Goal: Task Accomplishment & Management: Use online tool/utility

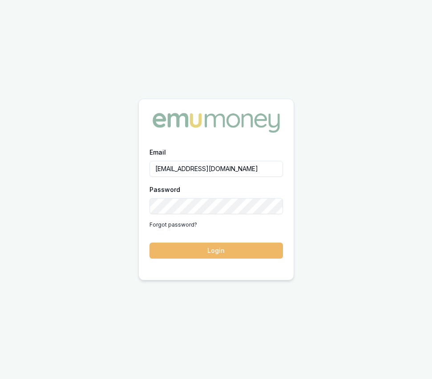
click at [196, 250] on button "Login" at bounding box center [215, 251] width 133 height 16
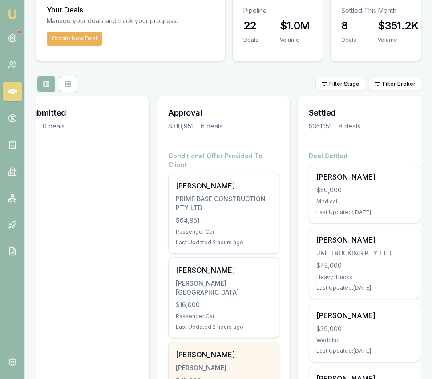
scroll to position [41, 0]
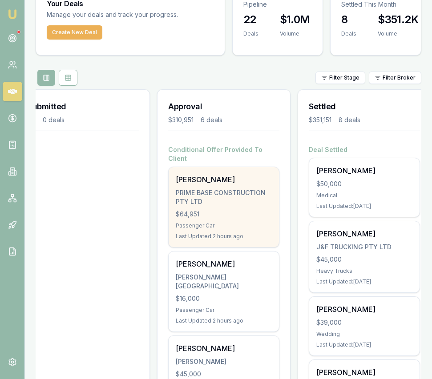
click at [224, 233] on div "Last Updated: 2 hours ago" at bounding box center [224, 236] width 96 height 7
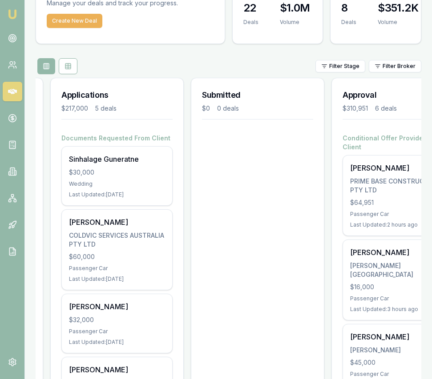
scroll to position [0, 0]
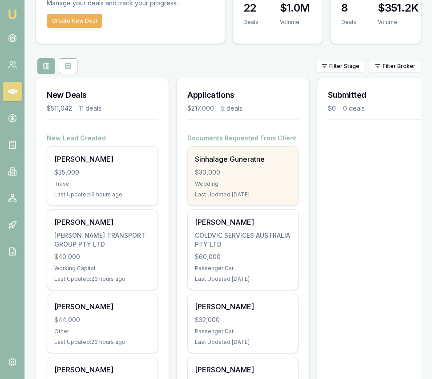
click at [219, 176] on div "$30,000" at bounding box center [243, 172] width 96 height 9
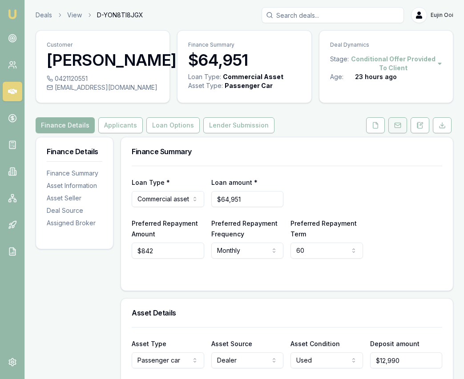
click at [400, 131] on button at bounding box center [397, 125] width 19 height 16
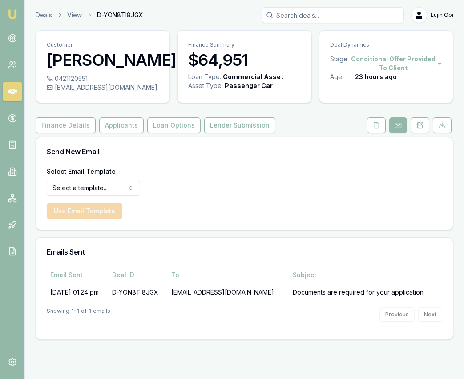
click at [112, 190] on html "Emu Broker Deals View D-YON8TI8JGX Eujin Ooi Toggle Menu Customer Rajkaran sing…" at bounding box center [232, 189] width 464 height 379
click at [111, 212] on button "Use Email Template" at bounding box center [85, 211] width 76 height 16
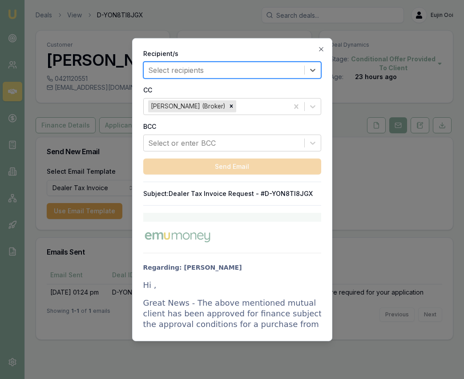
click at [229, 67] on div at bounding box center [224, 70] width 152 height 12
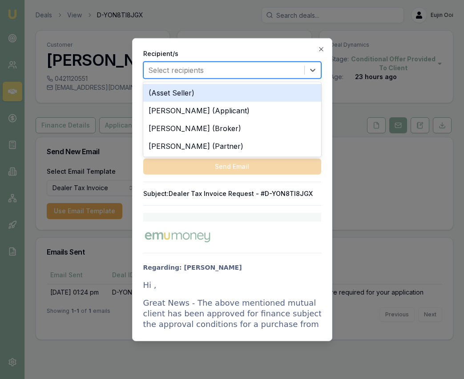
click at [209, 70] on div at bounding box center [224, 70] width 152 height 12
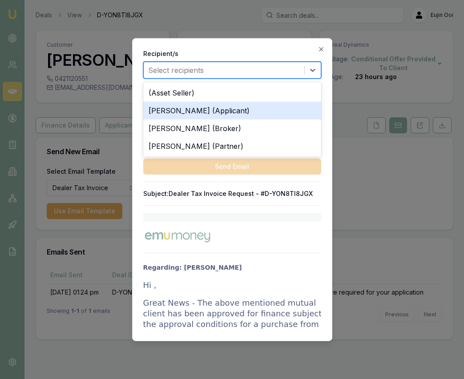
click at [216, 111] on div "Rajkaran singh (Applicant)" at bounding box center [232, 110] width 178 height 18
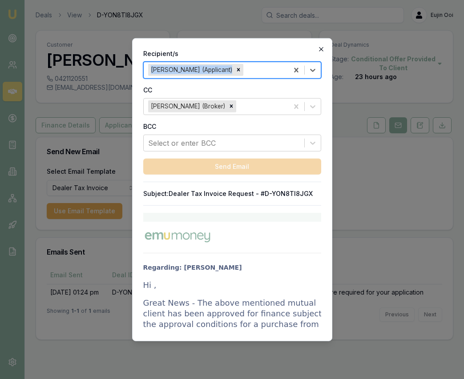
click at [320, 46] on icon "button" at bounding box center [320, 48] width 7 height 7
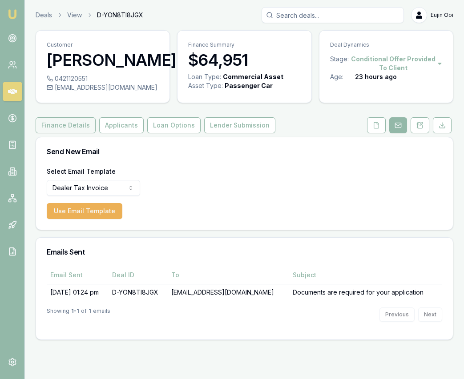
click at [61, 128] on button "Finance Details" at bounding box center [66, 125] width 60 height 16
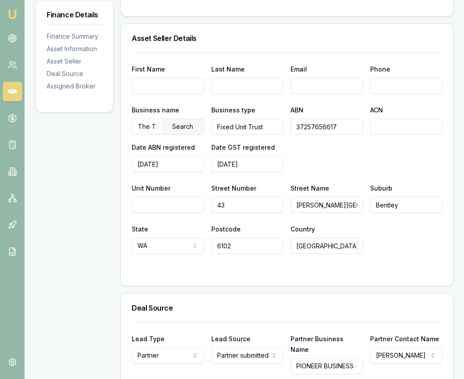
scroll to position [474, 0]
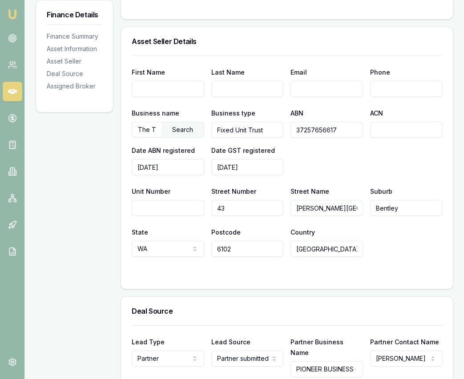
click at [381, 98] on div "First Name Last Name Email Phone Business name The Trustee for PHOBOS NO 3 UNIT…" at bounding box center [287, 156] width 310 height 201
click at [381, 91] on input "Phone" at bounding box center [406, 89] width 72 height 16
paste input "tel"
click at [334, 87] on input "Email" at bounding box center [326, 89] width 72 height 16
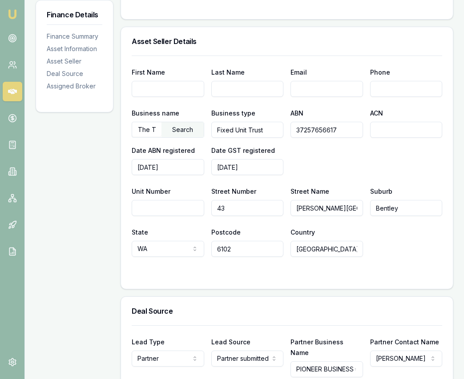
paste input "taxinvoices@westsideauto.com.au"
type input "taxinvoices@westsideauto.com.au"
click at [143, 91] on input "First Name" at bounding box center [168, 89] width 72 height 16
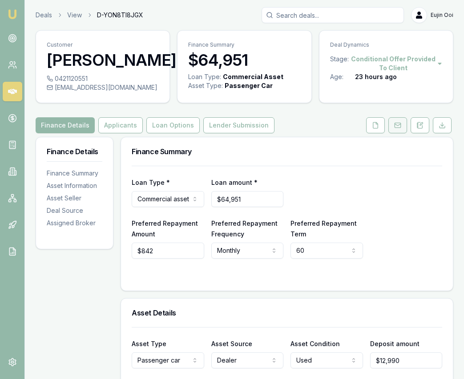
click at [399, 126] on icon at bounding box center [397, 125] width 7 height 7
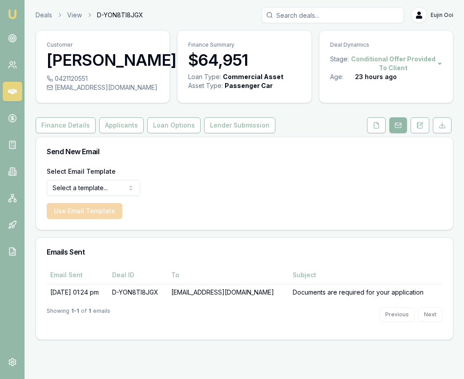
click at [137, 192] on html "Emu Broker Deals View D-YON8TI8JGX Eujin Ooi Toggle Menu Customer Rajkaran sing…" at bounding box center [232, 189] width 464 height 379
click at [102, 211] on button "Use Email Template" at bounding box center [85, 211] width 76 height 16
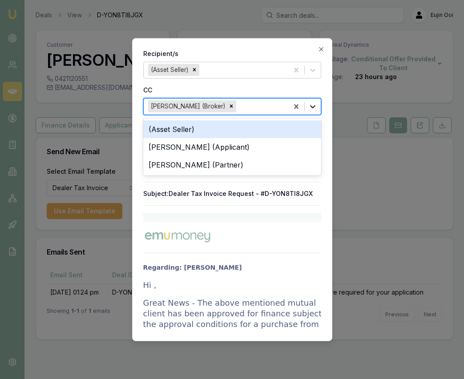
click at [311, 106] on icon at bounding box center [312, 106] width 5 height 3
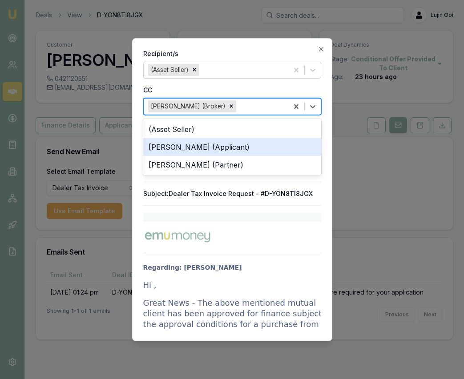
click at [293, 144] on div "Rajkaran singh (Applicant)" at bounding box center [232, 147] width 178 height 18
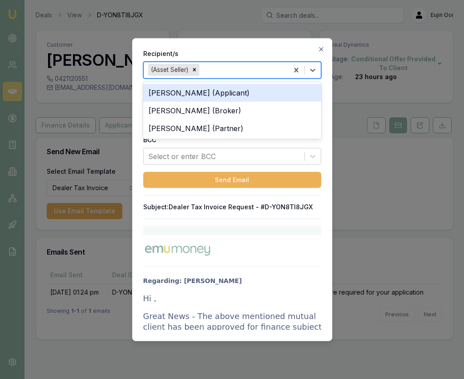
click at [279, 69] on div at bounding box center [242, 70] width 83 height 12
click at [263, 51] on label "Recipient/s" at bounding box center [232, 53] width 178 height 9
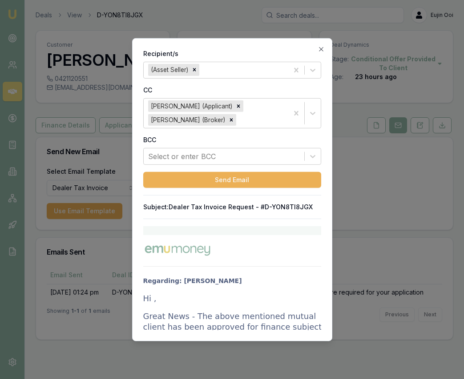
click at [153, 301] on p "Hi ," at bounding box center [241, 298] width 196 height 11
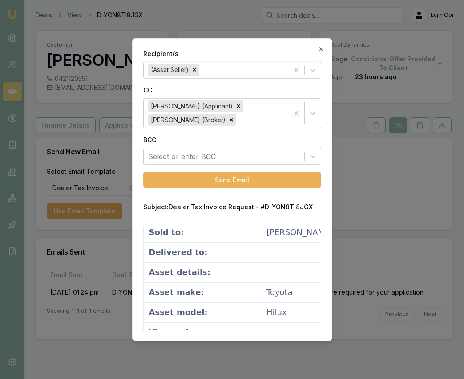
scroll to position [592, 0]
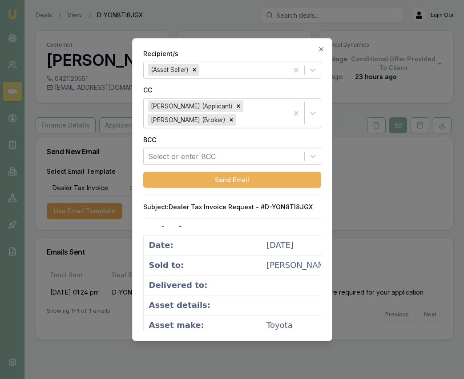
click at [266, 266] on td "[PERSON_NAME]" at bounding box center [302, 265] width 72 height 20
drag, startPoint x: 248, startPoint y: 267, endPoint x: 256, endPoint y: 266, distance: 8.0
click at [266, 267] on td "[PERSON_NAME]" at bounding box center [302, 265] width 72 height 20
drag, startPoint x: 255, startPoint y: 266, endPoint x: 220, endPoint y: 266, distance: 35.1
click at [266, 266] on td "[PERSON_NAME]" at bounding box center [302, 265] width 72 height 20
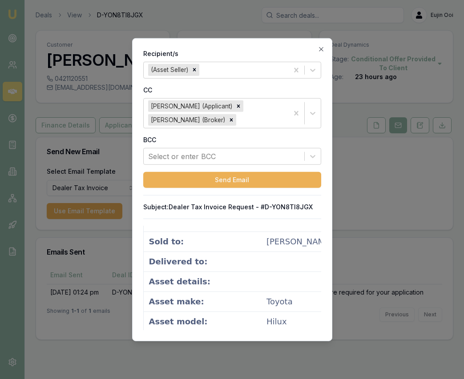
scroll to position [615, 0]
click at [266, 243] on td "[PERSON_NAME]" at bounding box center [302, 242] width 72 height 20
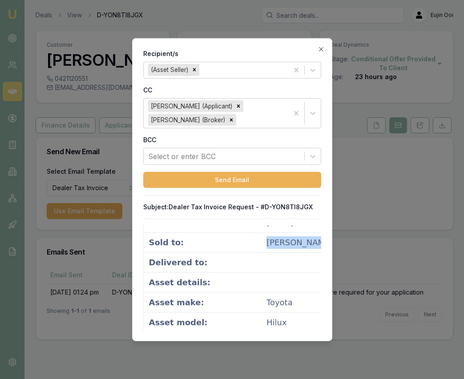
click at [266, 242] on td "[PERSON_NAME]" at bounding box center [302, 242] width 72 height 20
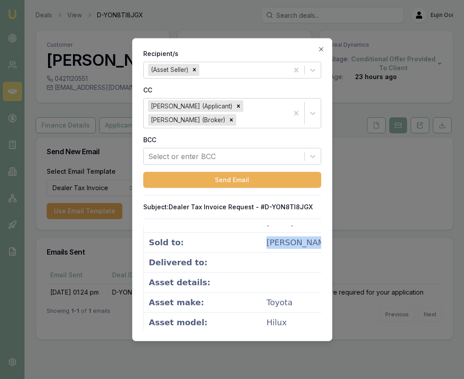
click at [266, 242] on td "[PERSON_NAME]" at bounding box center [302, 242] width 72 height 20
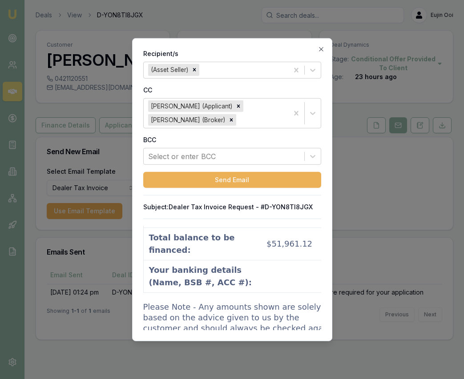
scroll to position [1085, 0]
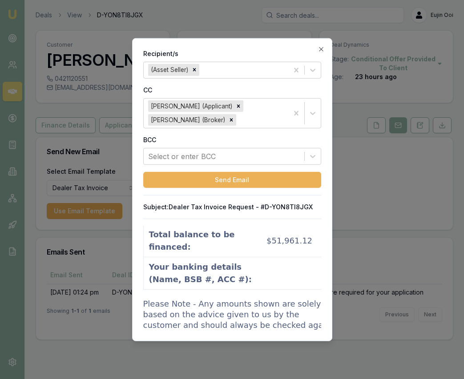
click at [266, 172] on td "$12,990.28" at bounding box center [302, 162] width 72 height 20
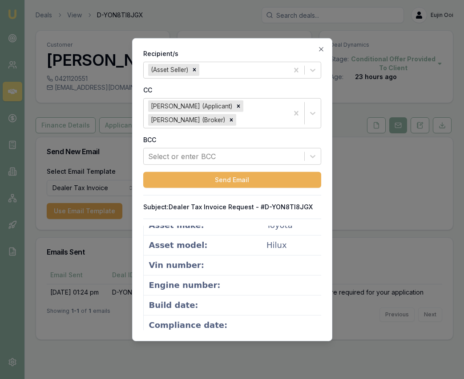
scroll to position [689, 0]
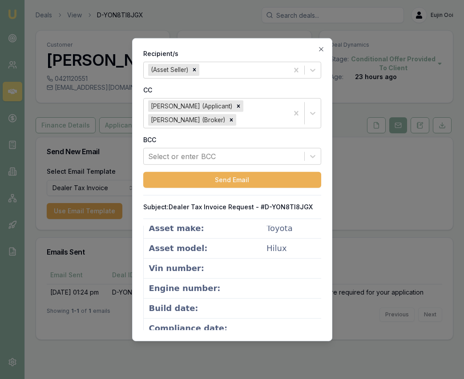
click at [251, 200] on div "Recipient/s (Asset Seller) CC Rajkaran singh (Applicant) Eujin Ooi (Broker) BCC…" at bounding box center [232, 189] width 200 height 303
click at [258, 209] on p "Subject: Dealer Tax Invoice Request - #D-YON8TI8JGX" at bounding box center [232, 207] width 178 height 9
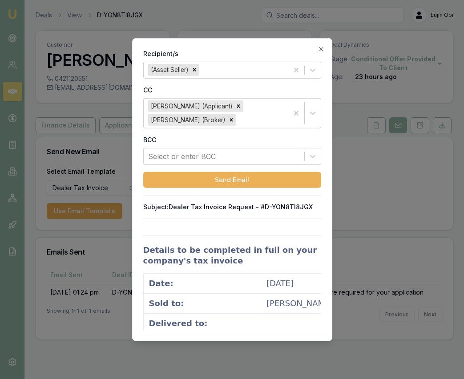
scroll to position [550, 0]
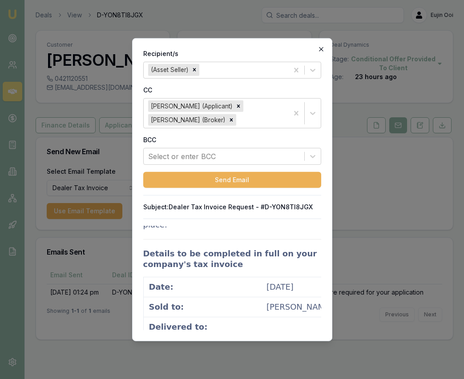
click at [319, 47] on icon "button" at bounding box center [320, 48] width 7 height 7
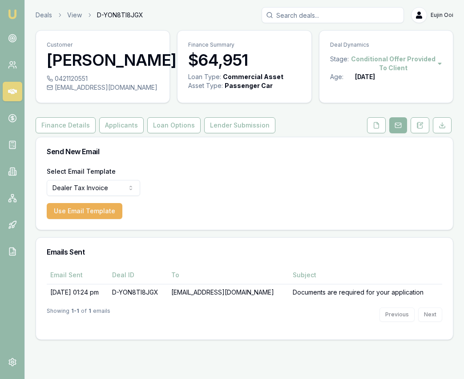
click at [396, 131] on button at bounding box center [398, 125] width 18 height 16
click at [107, 124] on button "Applicants" at bounding box center [121, 125] width 44 height 16
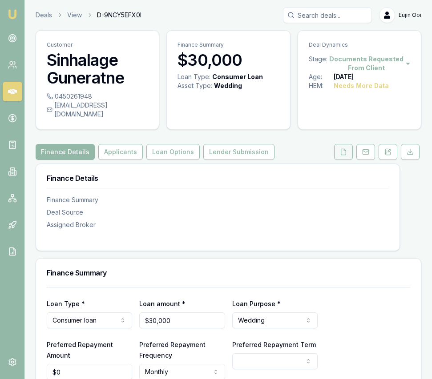
click at [345, 148] on icon at bounding box center [343, 151] width 7 height 7
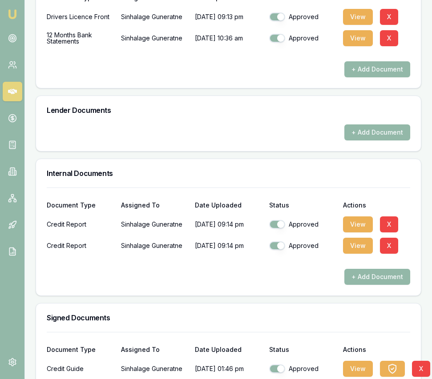
scroll to position [423, 0]
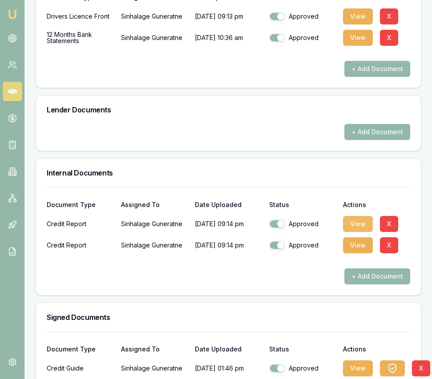
click at [349, 216] on button "View" at bounding box center [358, 224] width 30 height 16
